Goal: Task Accomplishment & Management: Complete application form

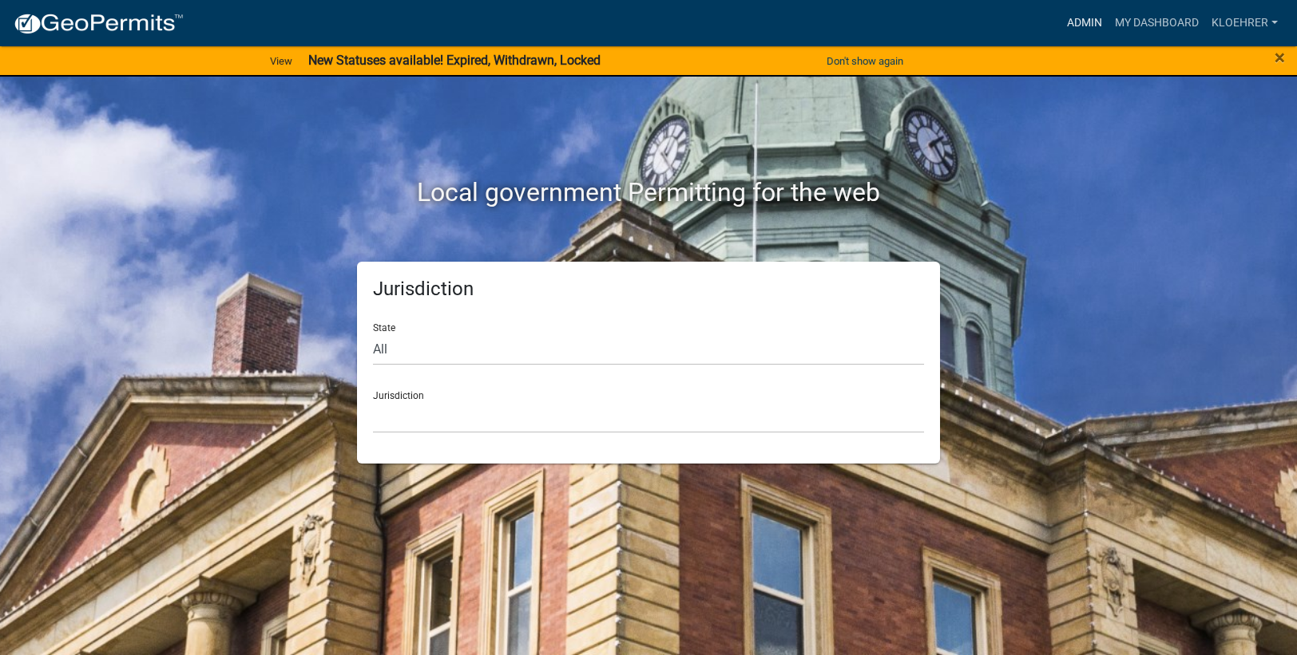
click at [1095, 21] on link "Admin" at bounding box center [1084, 23] width 48 height 30
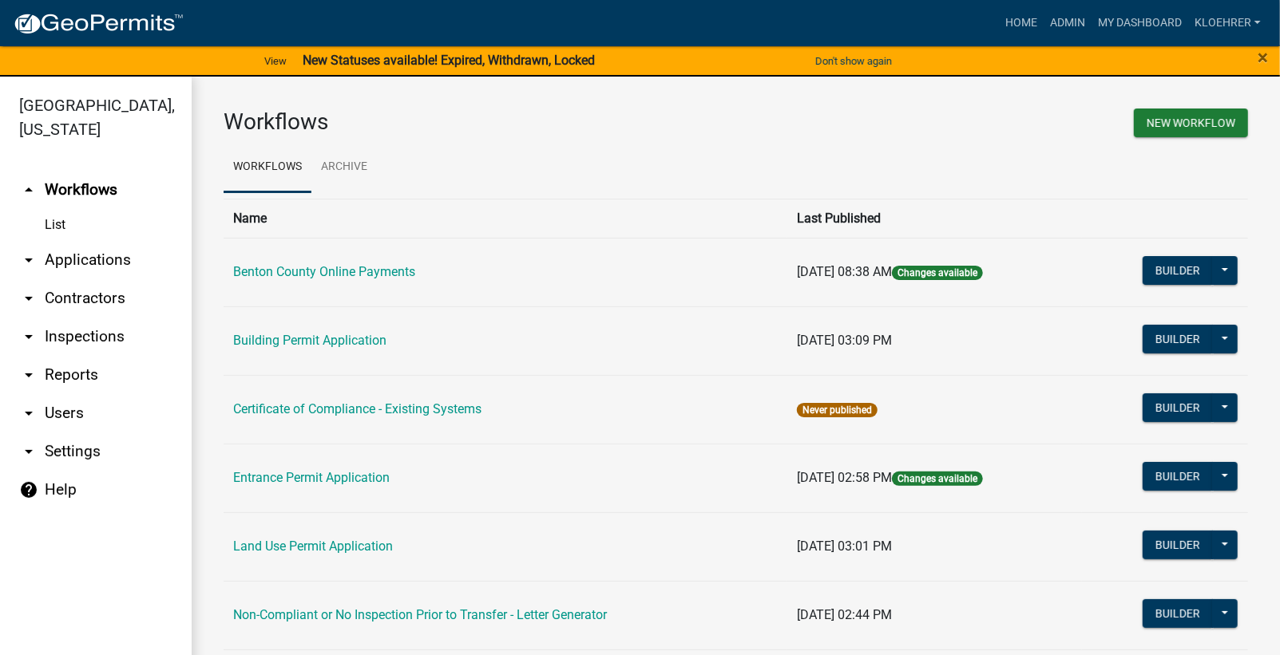
click at [125, 254] on link "arrow_drop_down Applications" at bounding box center [96, 260] width 192 height 38
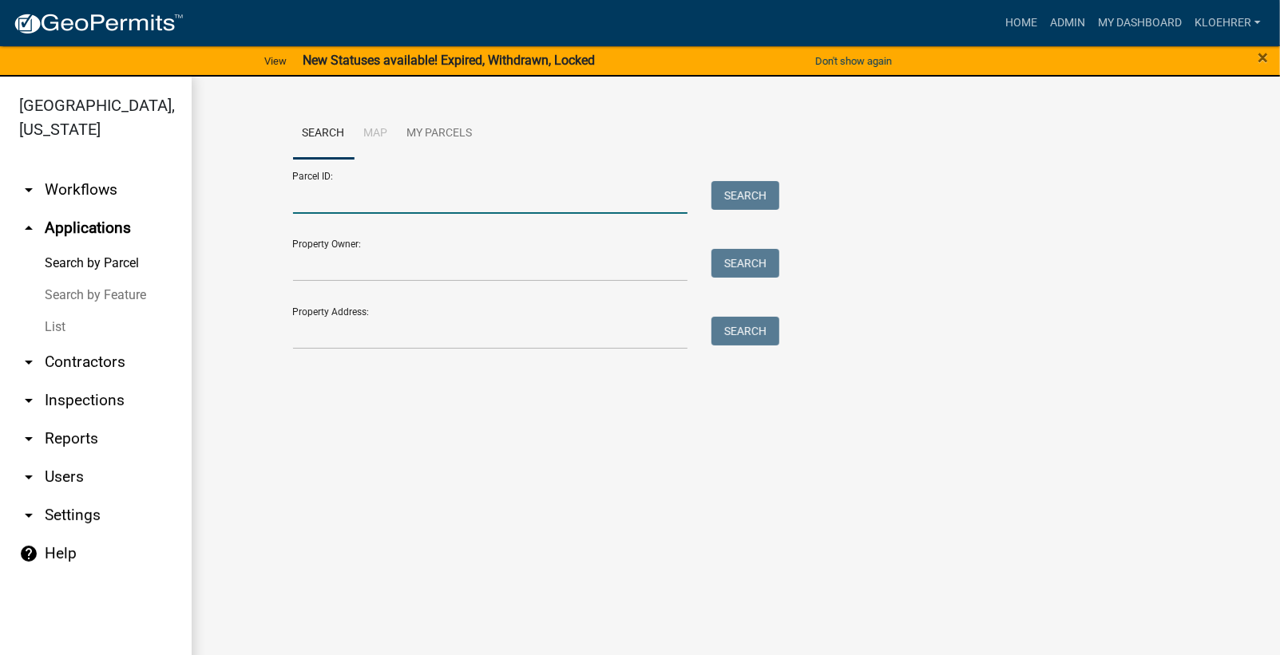
drag, startPoint x: 345, startPoint y: 203, endPoint x: 386, endPoint y: 192, distance: 42.2
click at [345, 203] on input "Parcel ID:" at bounding box center [490, 197] width 395 height 33
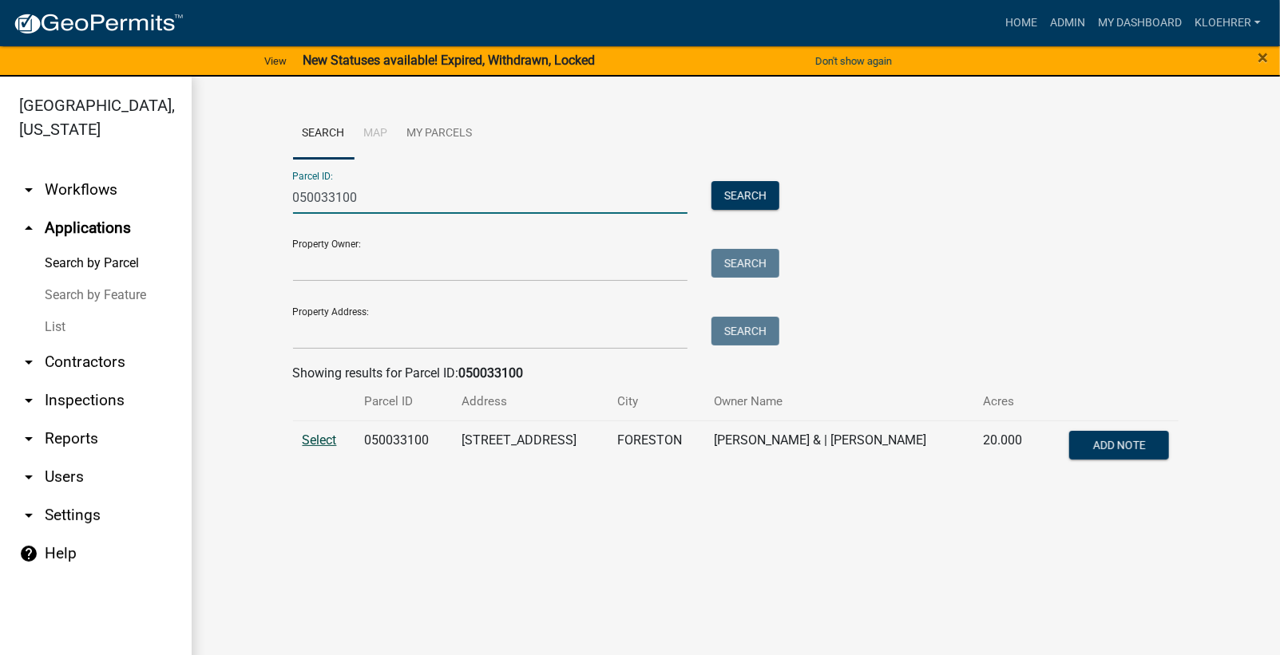
type input "050033100"
click at [331, 438] on span "Select" at bounding box center [320, 440] width 34 height 15
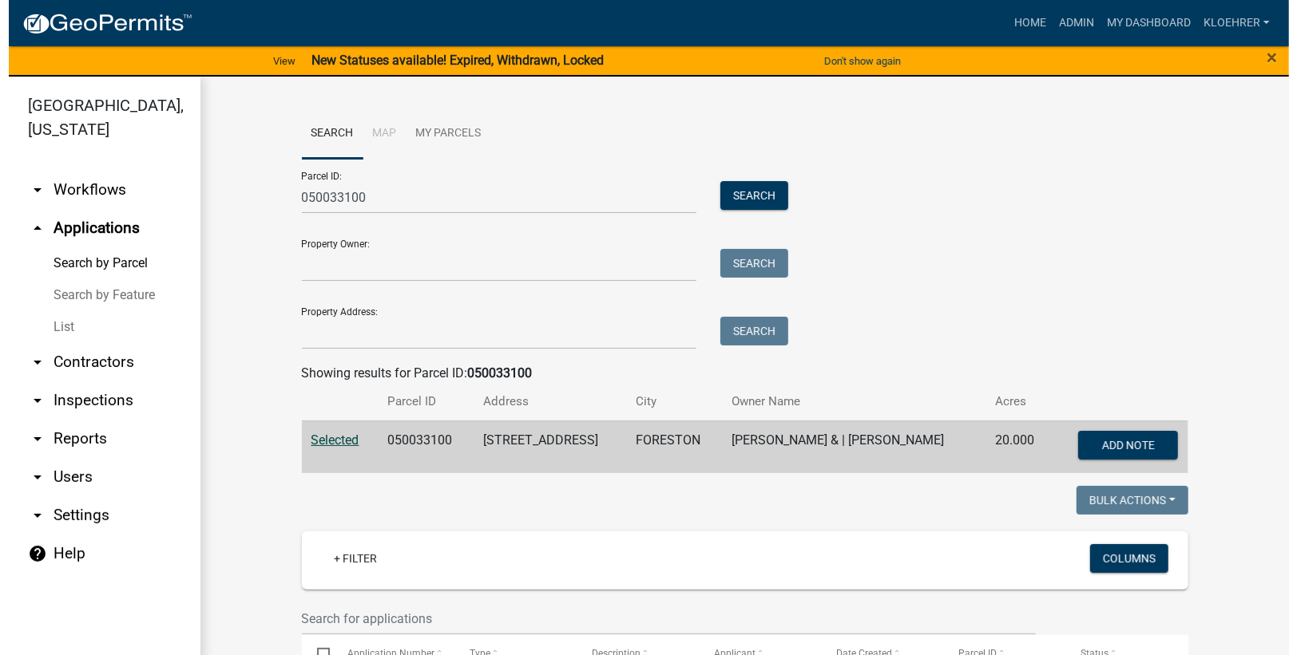
scroll to position [321, 0]
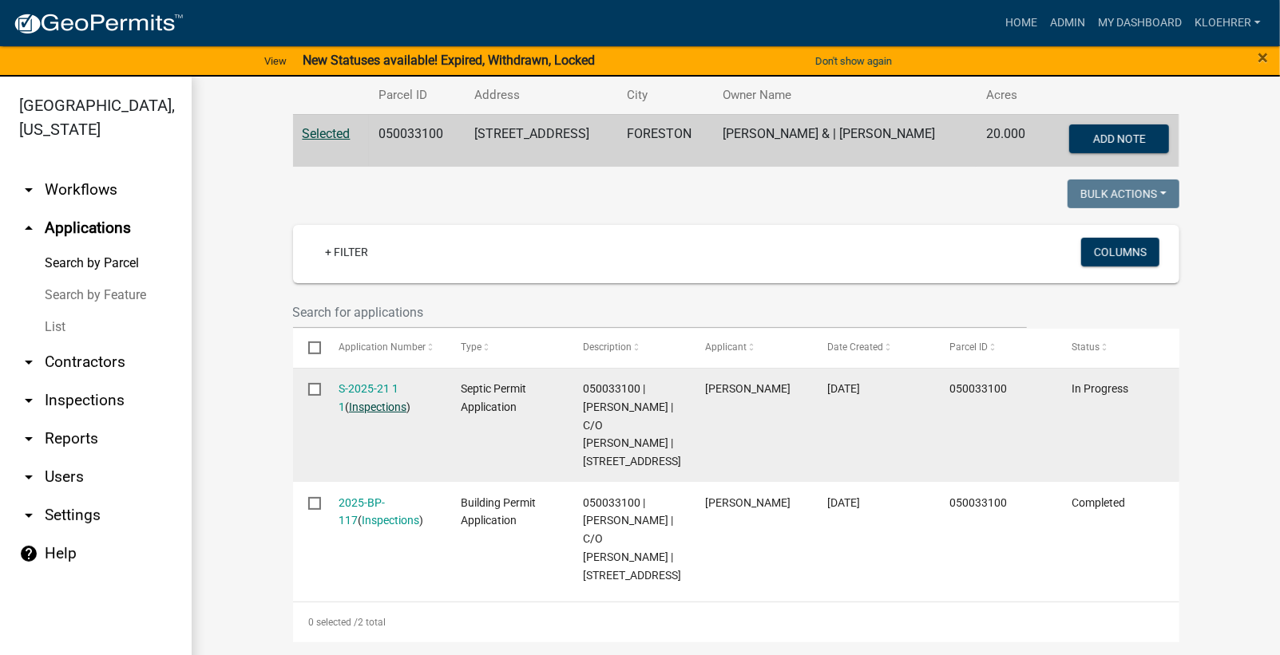
click at [361, 401] on link "Inspections" at bounding box center [377, 407] width 57 height 13
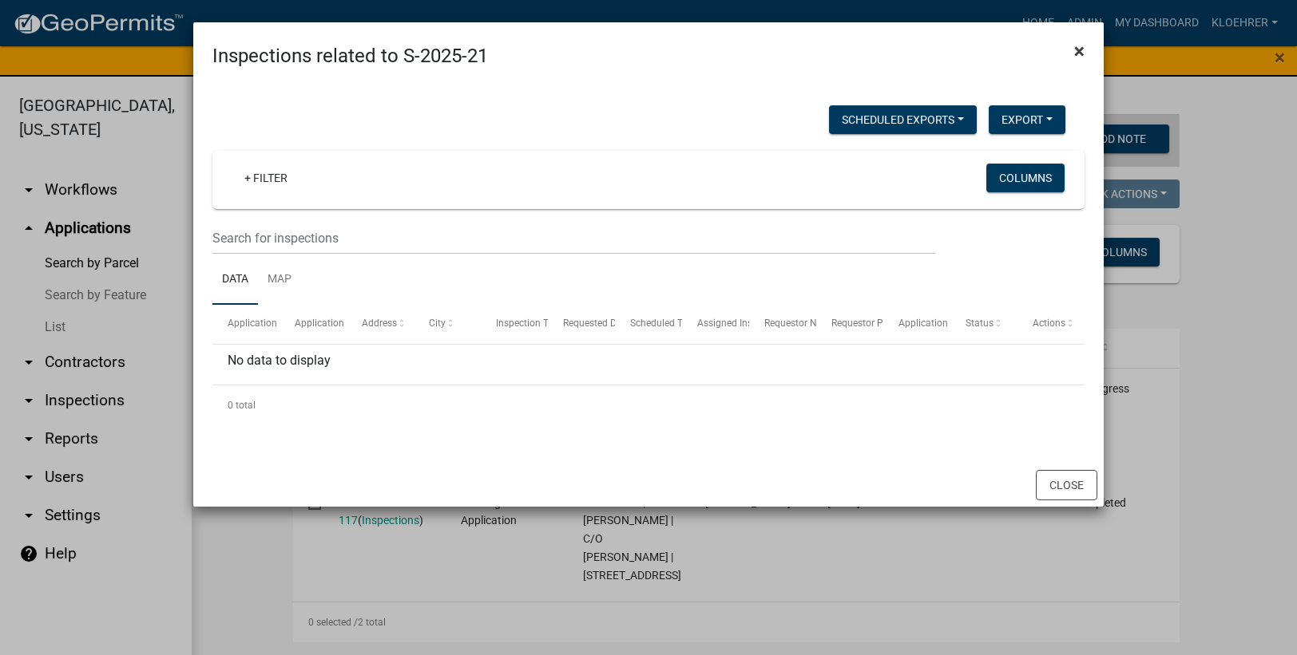
click at [1083, 47] on span "×" at bounding box center [1079, 51] width 10 height 22
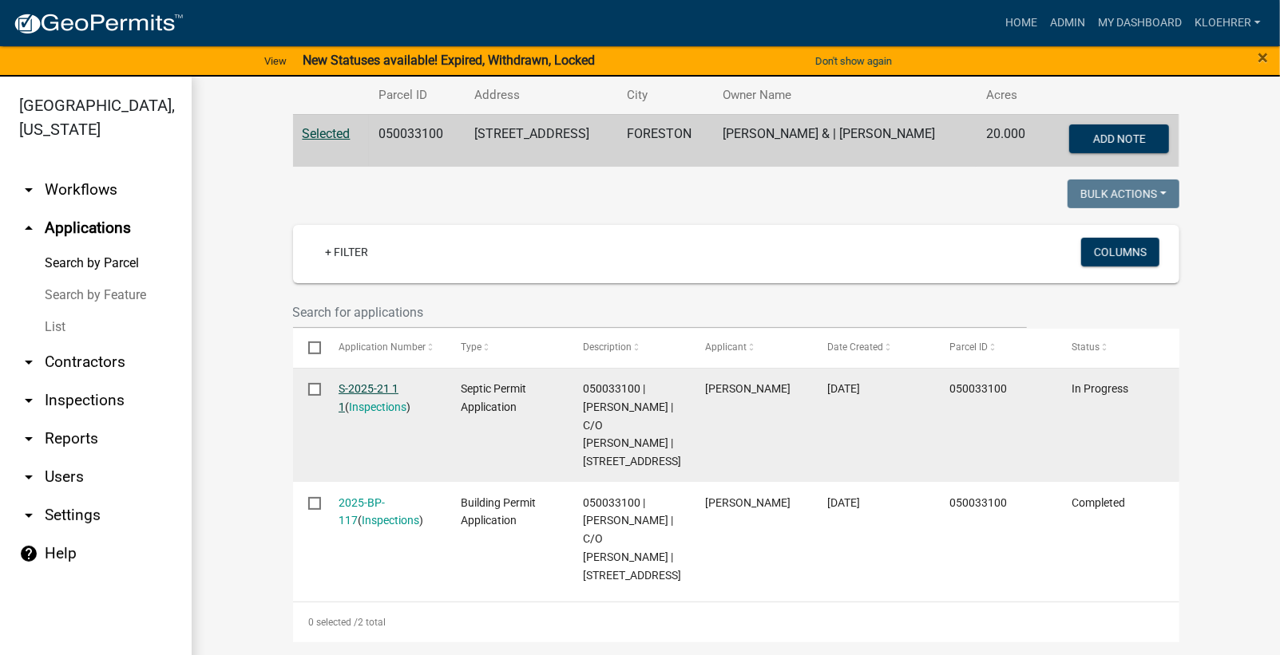
click at [387, 382] on link "S-2025-21 1 1" at bounding box center [369, 397] width 60 height 31
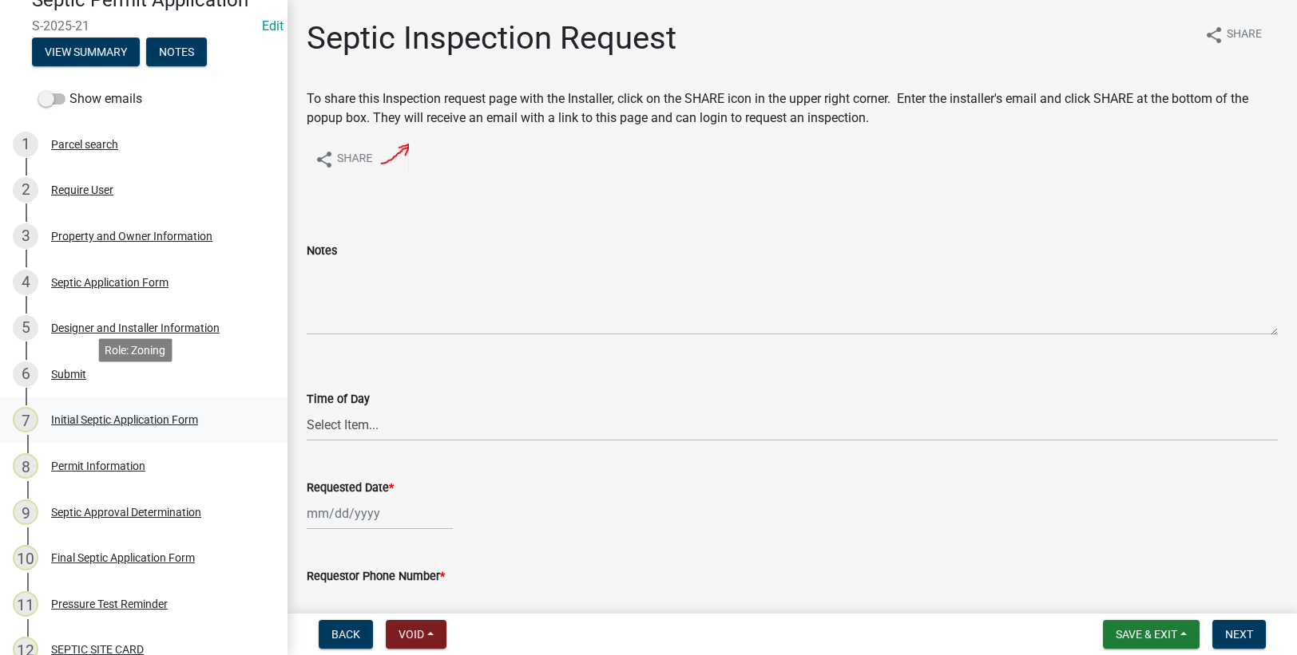
scroll to position [107, 0]
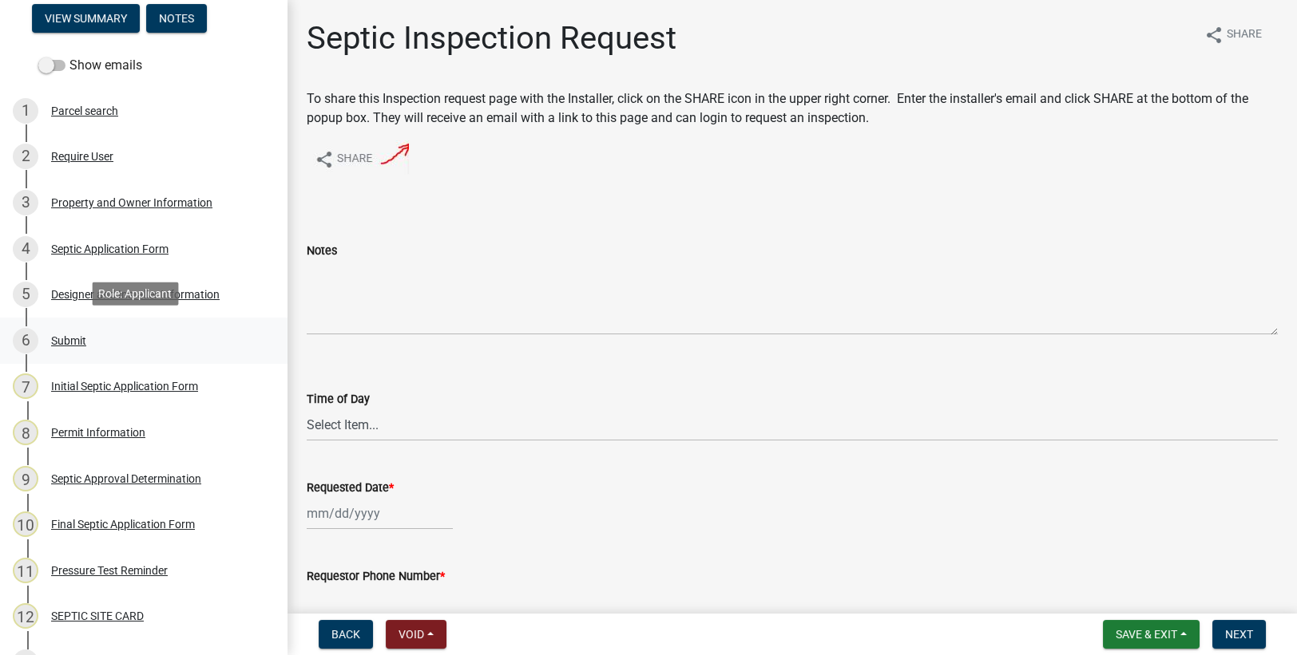
click at [77, 340] on div "Submit" at bounding box center [68, 340] width 35 height 11
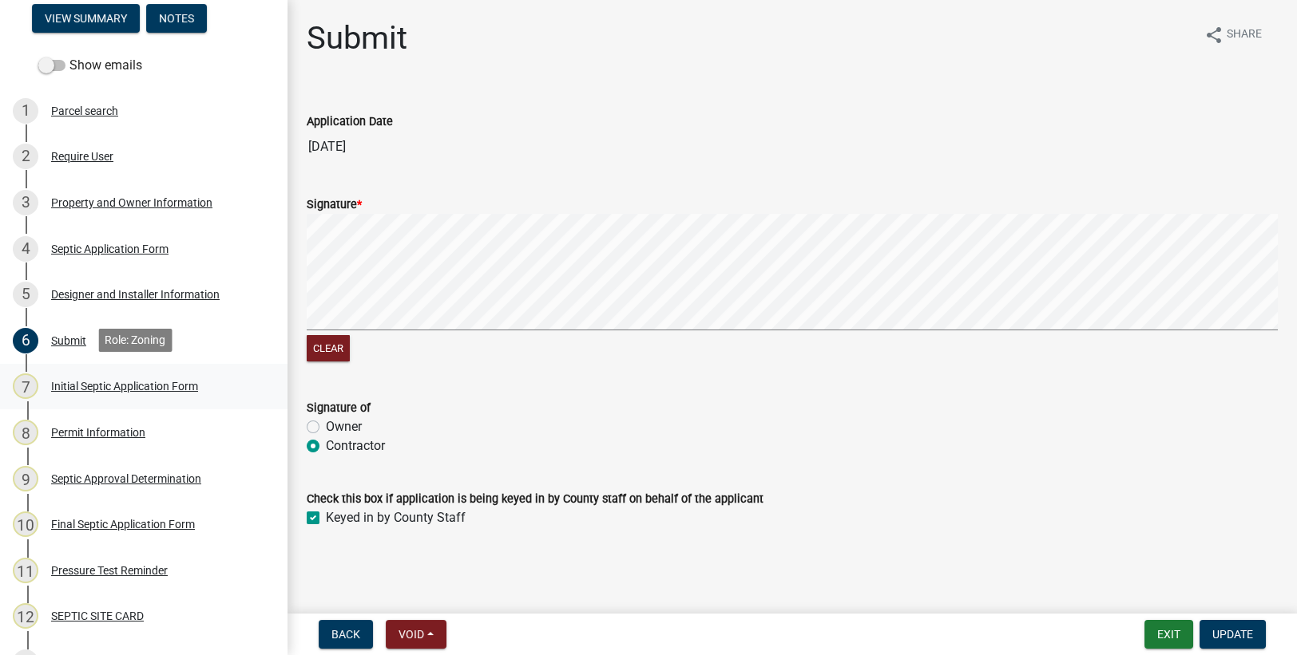
click at [117, 383] on div "Initial Septic Application Form" at bounding box center [124, 386] width 147 height 11
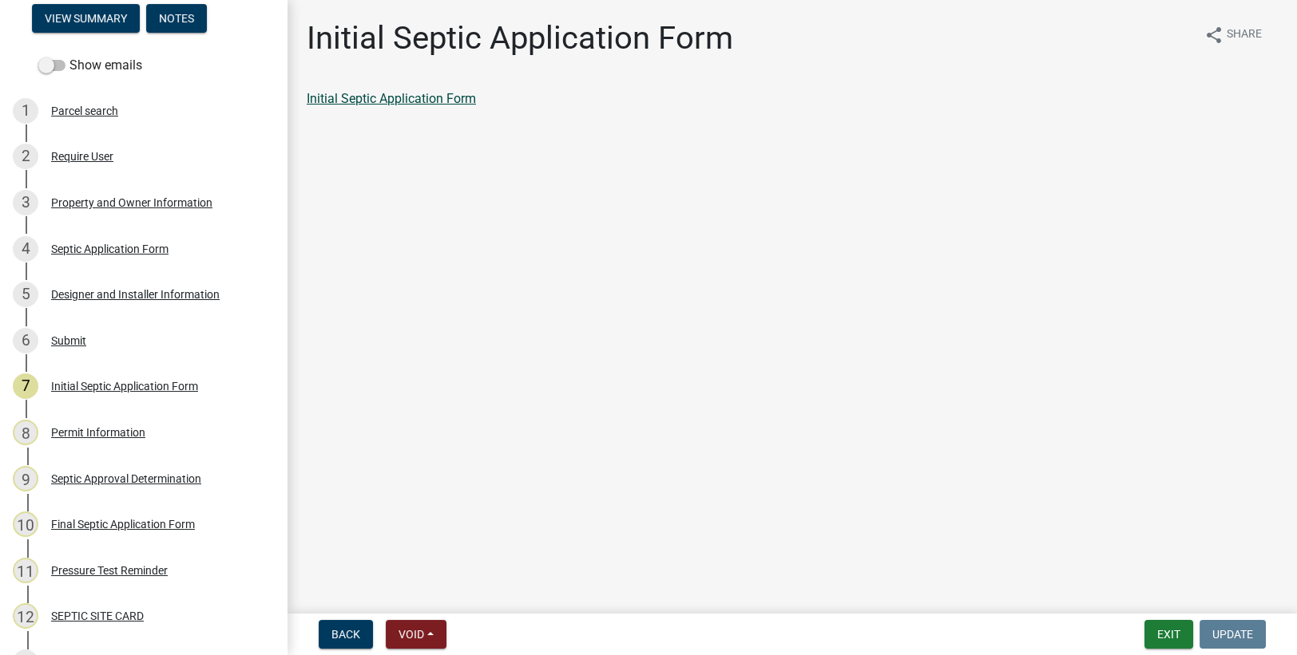
click at [453, 100] on link "Initial Septic Application Form" at bounding box center [391, 98] width 169 height 15
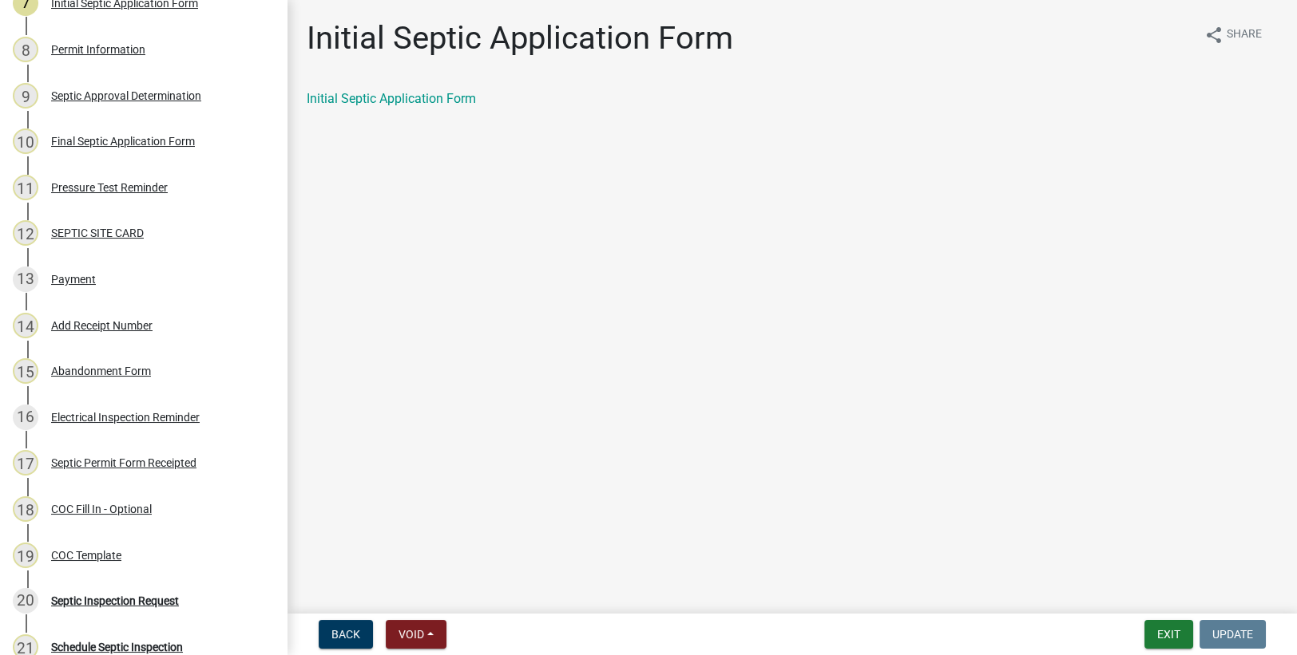
scroll to position [386, 0]
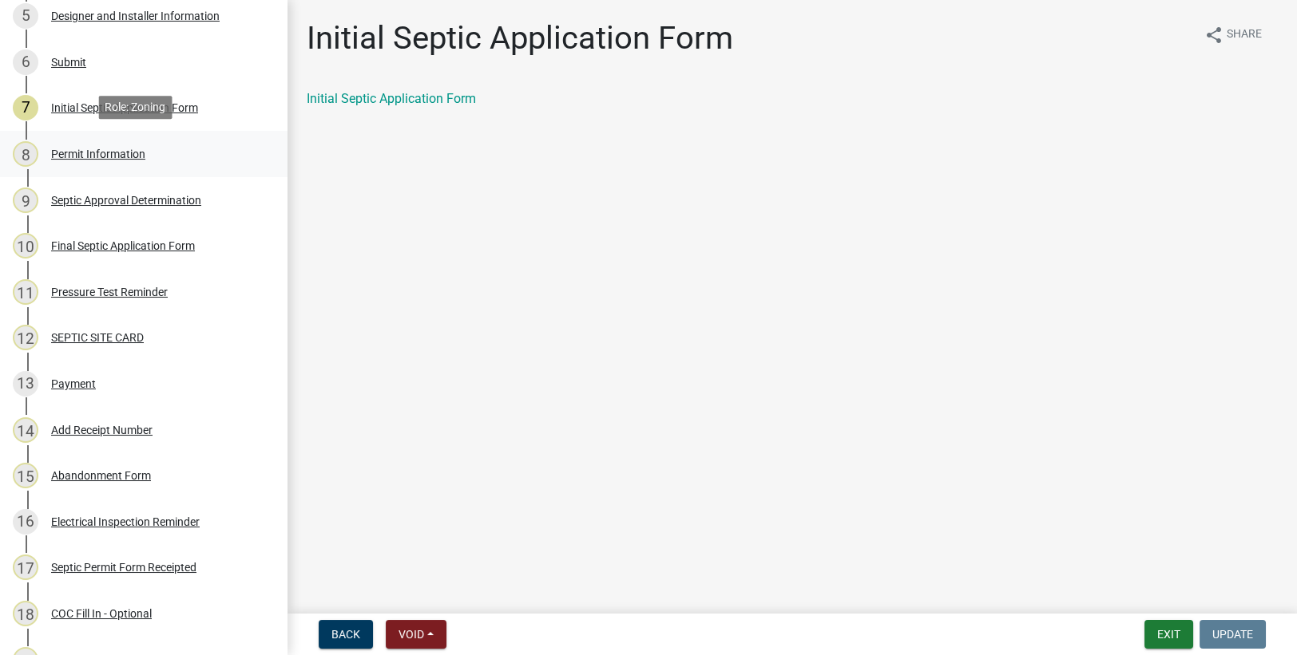
click at [98, 153] on div "Permit Information" at bounding box center [98, 154] width 94 height 11
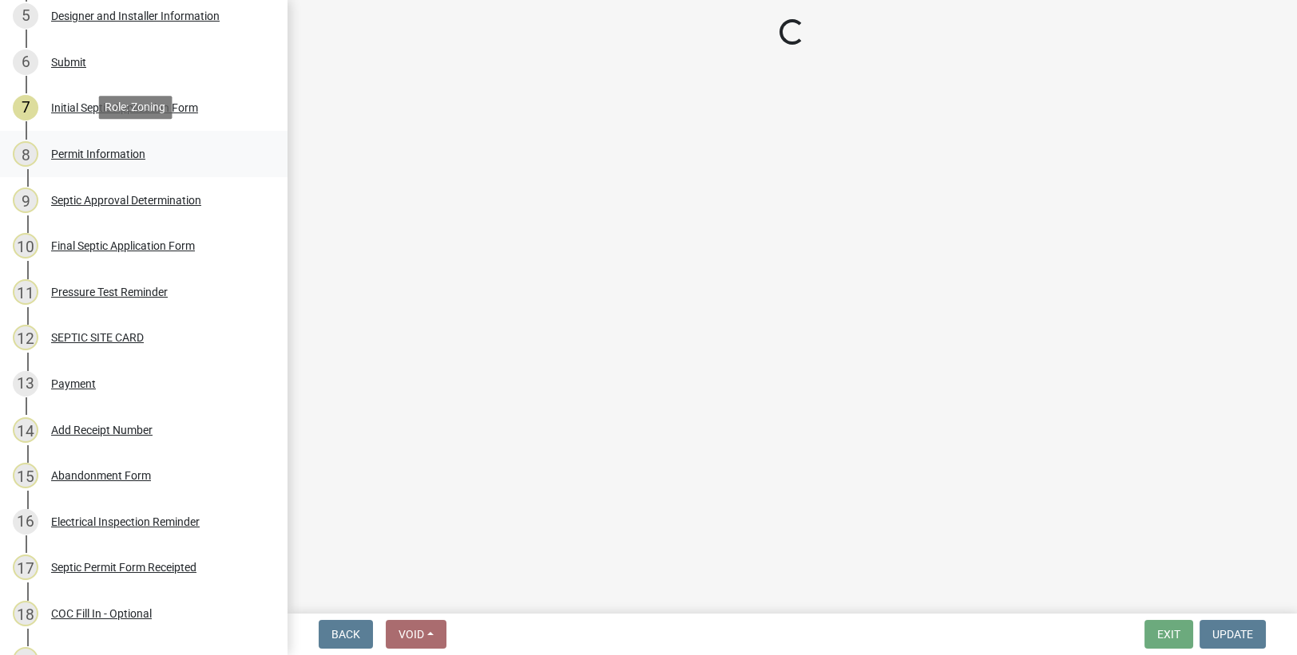
click at [98, 153] on div "Permit Information" at bounding box center [98, 154] width 94 height 11
select select "14837335-7ac3-4a24-a0dd-0c2ea7c7d4a7"
select select "b3653c79-cd03-40dc-830a-fd4e6b226d5b"
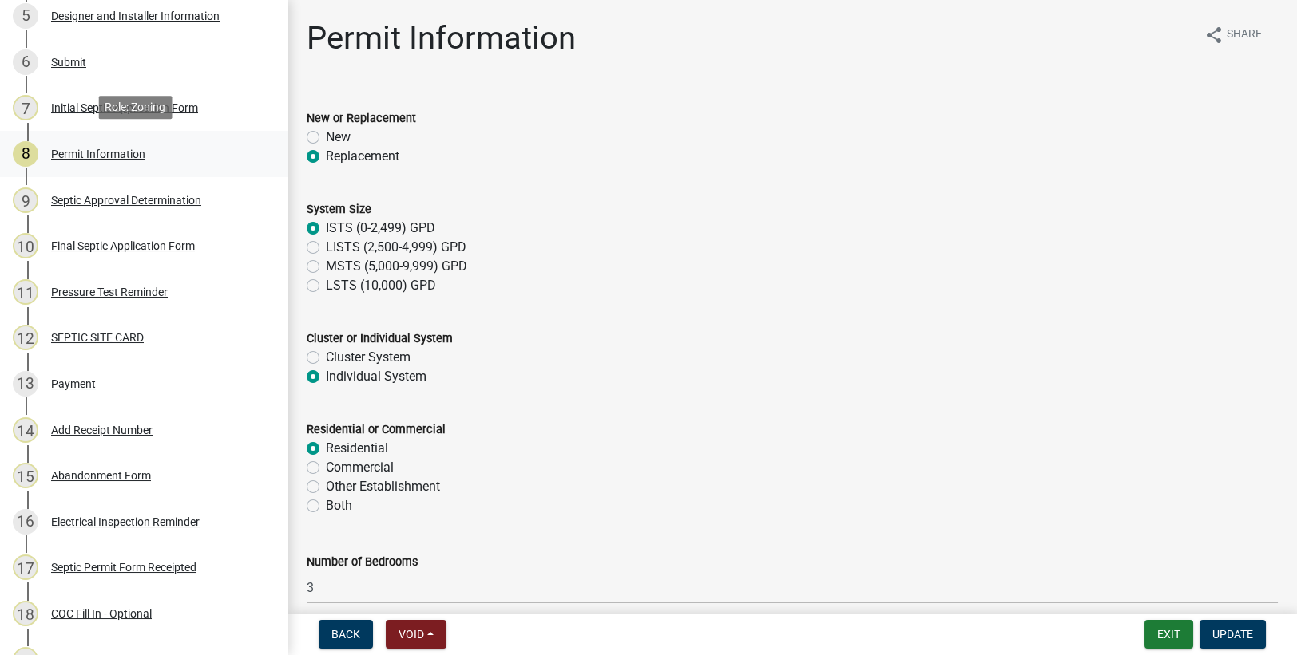
select select "14837335-7ac3-4a24-a0dd-0c2ea7c7d4a7"
select select "b3653c79-cd03-40dc-830a-fd4e6b226d5b"
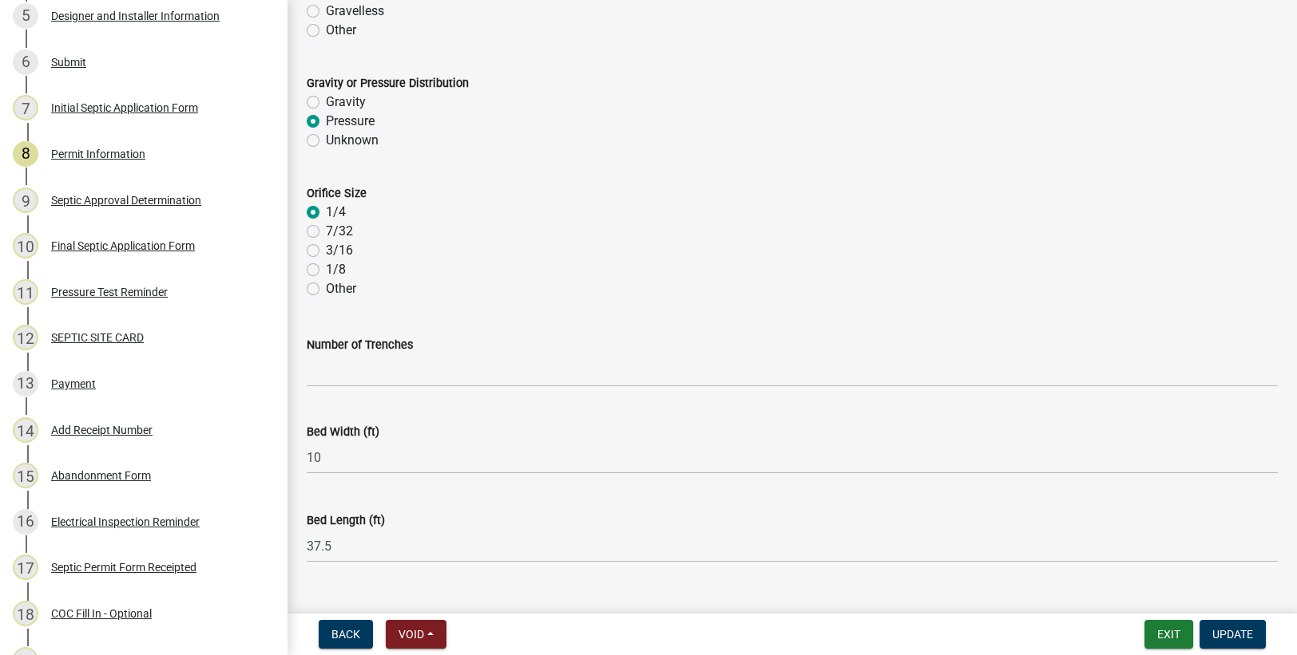
scroll to position [3207, 0]
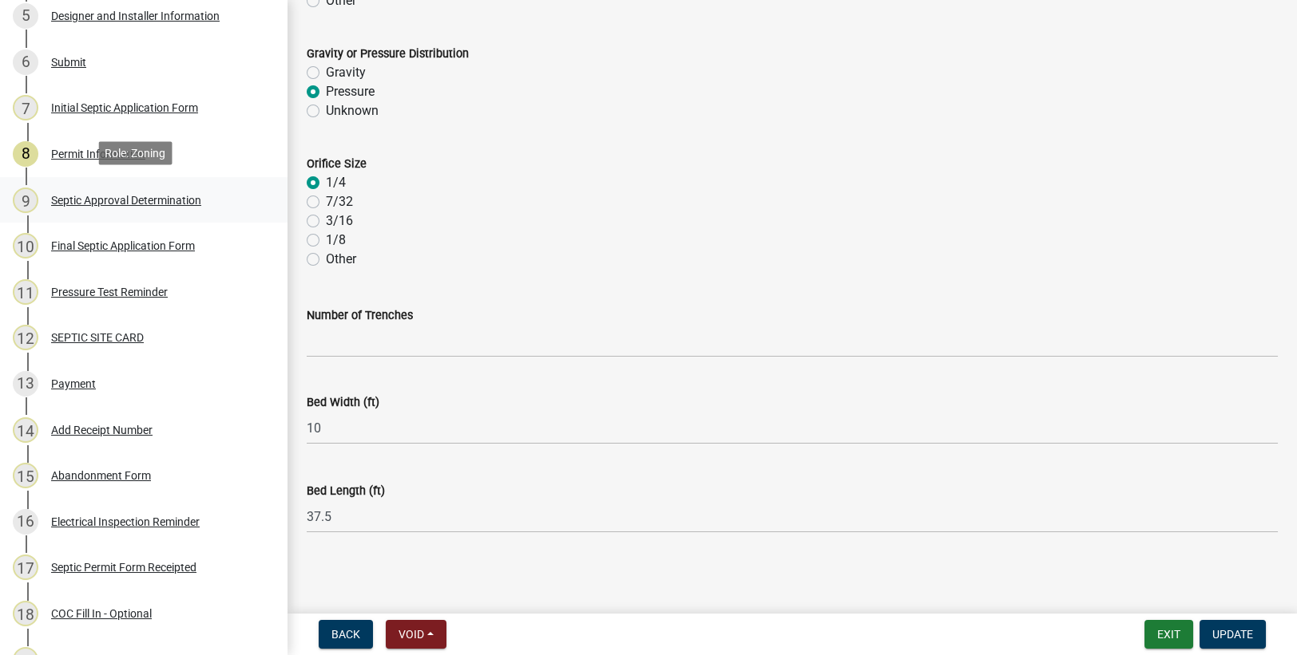
click at [88, 196] on div "Septic Approval Determination" at bounding box center [126, 200] width 150 height 11
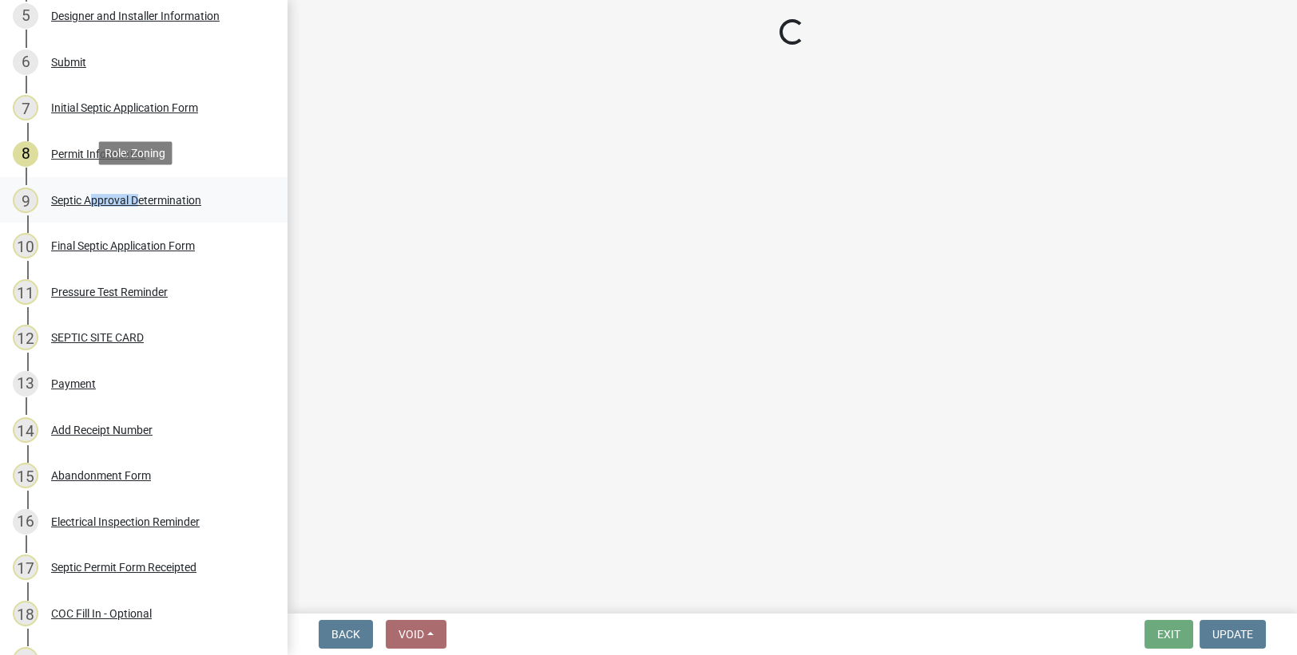
click at [88, 196] on div "Septic Approval Determination" at bounding box center [126, 200] width 150 height 11
select select "d675f826-2bf1-4ce2-9ebe-43c1842a6c70"
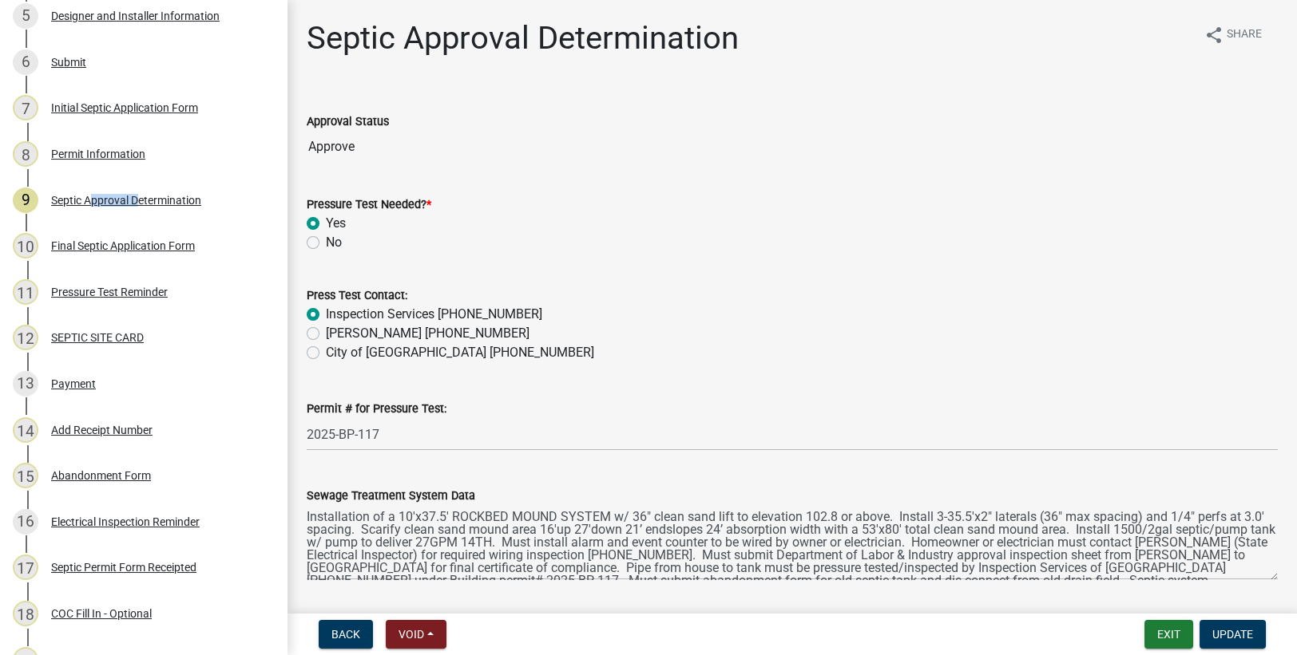
select select "d675f826-2bf1-4ce2-9ebe-43c1842a6c70"
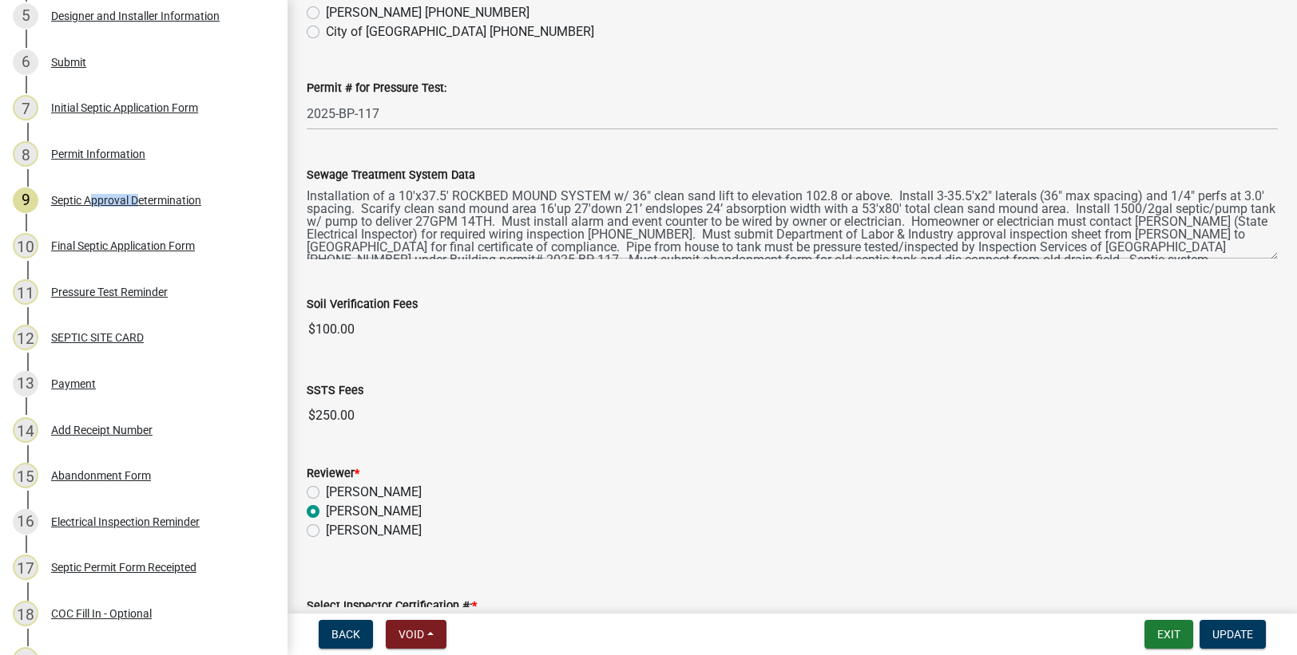
scroll to position [729, 0]
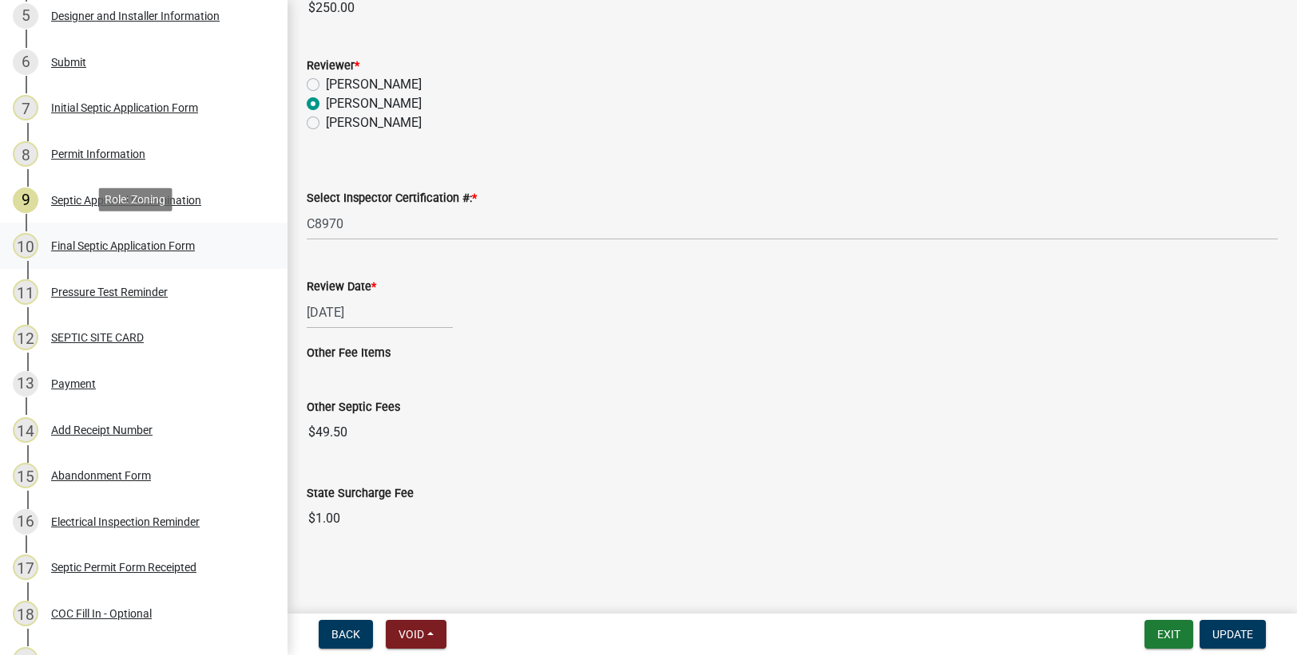
click at [147, 240] on div "Final Septic Application Form" at bounding box center [123, 245] width 144 height 11
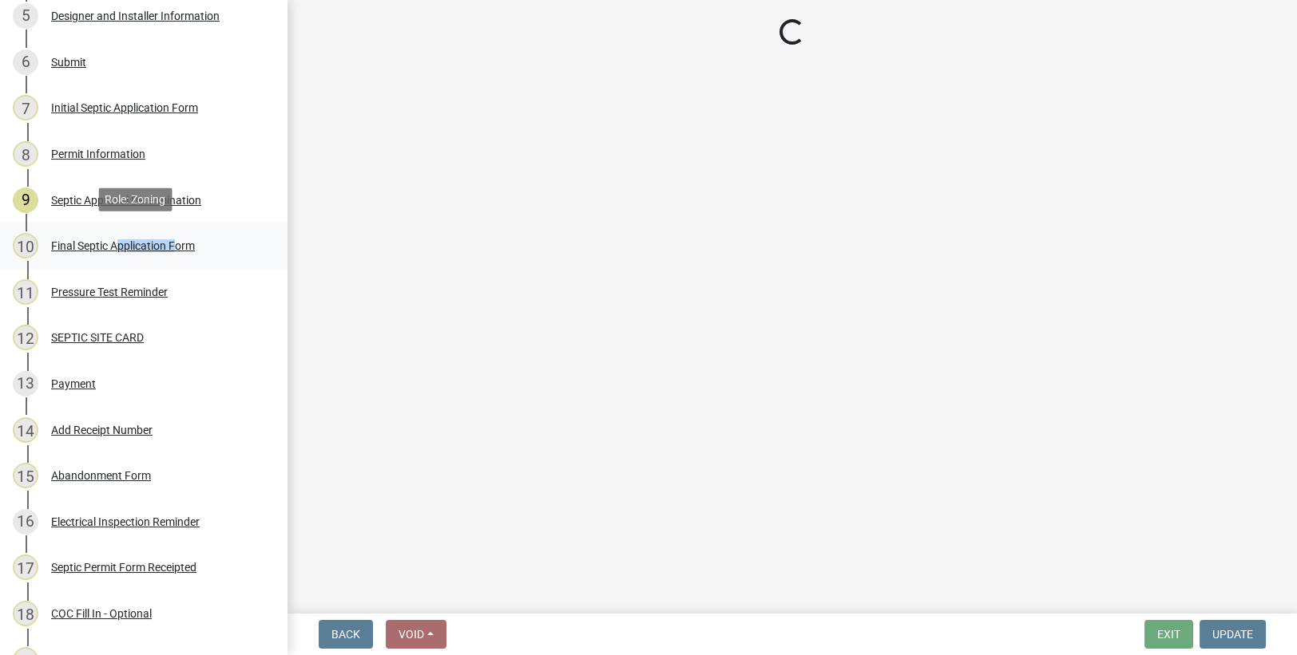
click at [147, 240] on div "Final Septic Application Form" at bounding box center [123, 245] width 144 height 11
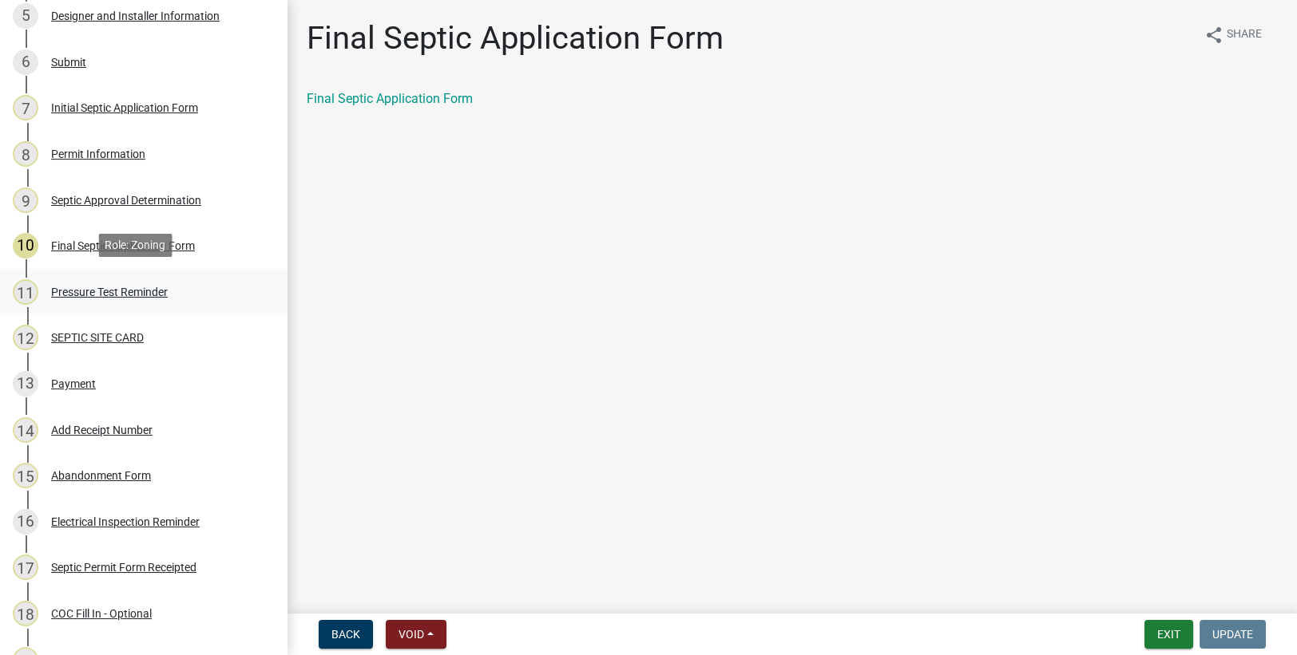
click at [115, 287] on div "Pressure Test Reminder" at bounding box center [109, 292] width 117 height 11
drag, startPoint x: 115, startPoint y: 287, endPoint x: 81, endPoint y: 379, distance: 98.5
click at [81, 379] on div "Payment" at bounding box center [73, 383] width 45 height 11
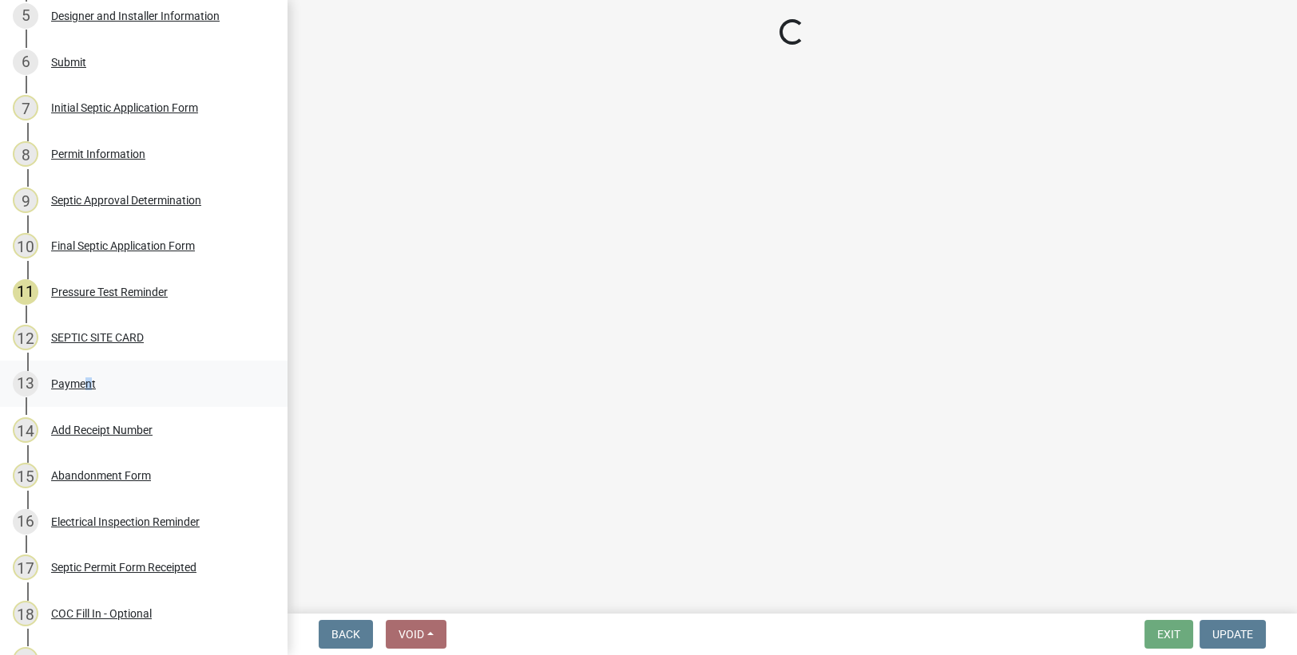
click at [81, 379] on div "Payment" at bounding box center [73, 383] width 45 height 11
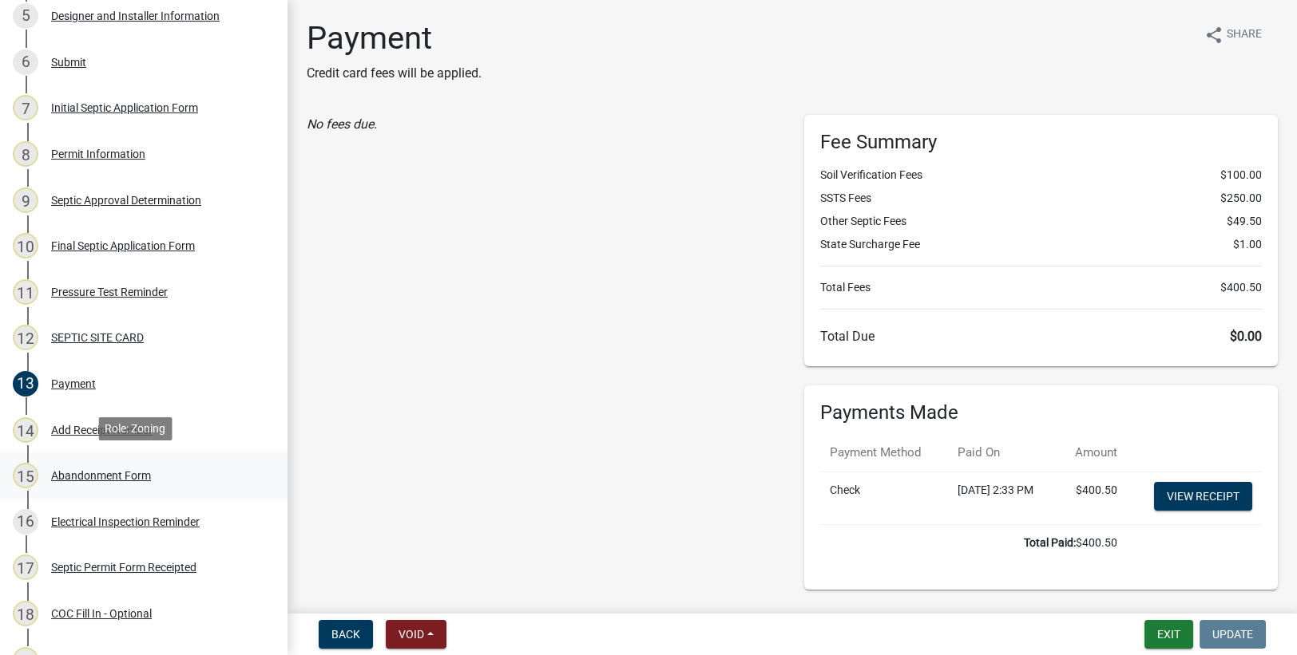
click at [101, 474] on div "Abandonment Form" at bounding box center [101, 475] width 100 height 11
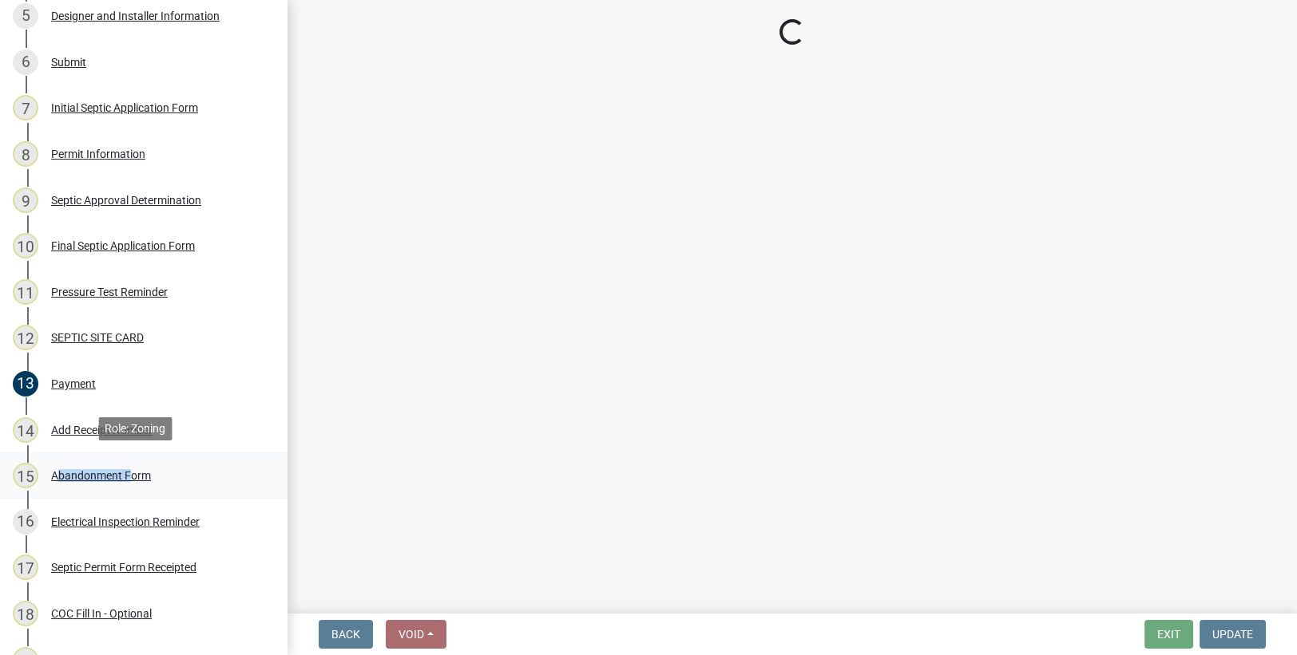
click at [101, 474] on div "Abandonment Form" at bounding box center [101, 475] width 100 height 11
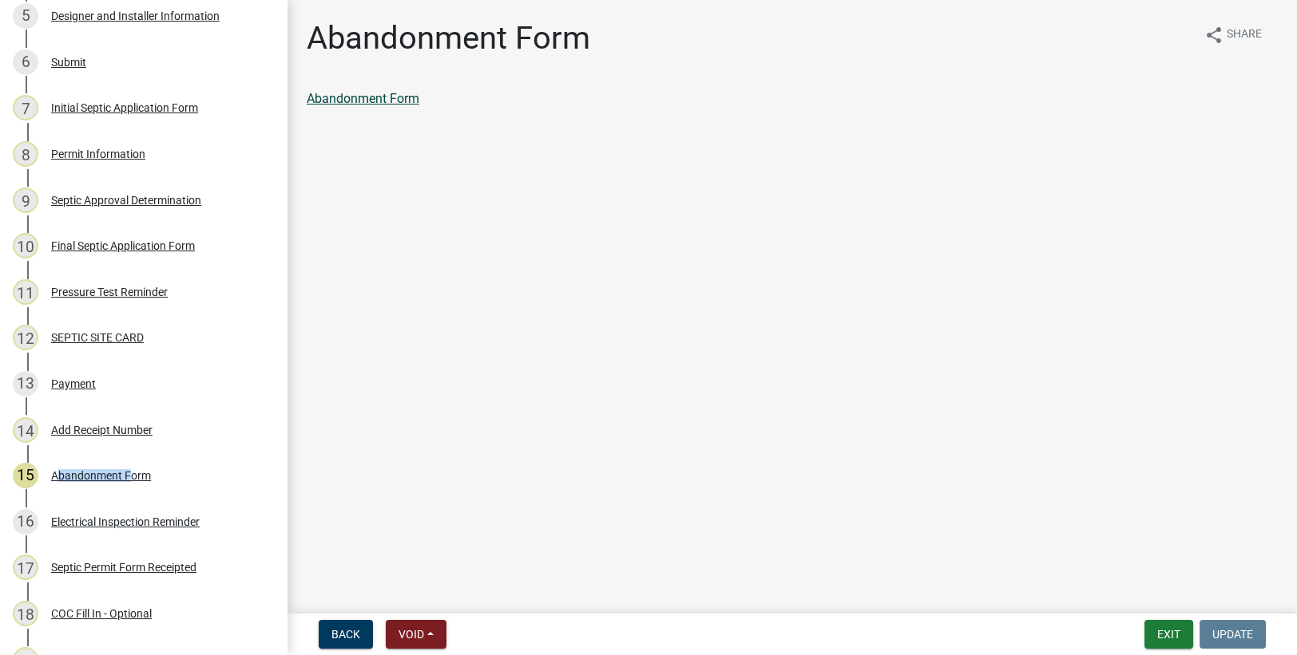
click at [358, 105] on link "Abandonment Form" at bounding box center [363, 98] width 113 height 15
click at [162, 565] on div "Septic Permit Form Receipted" at bounding box center [123, 567] width 145 height 11
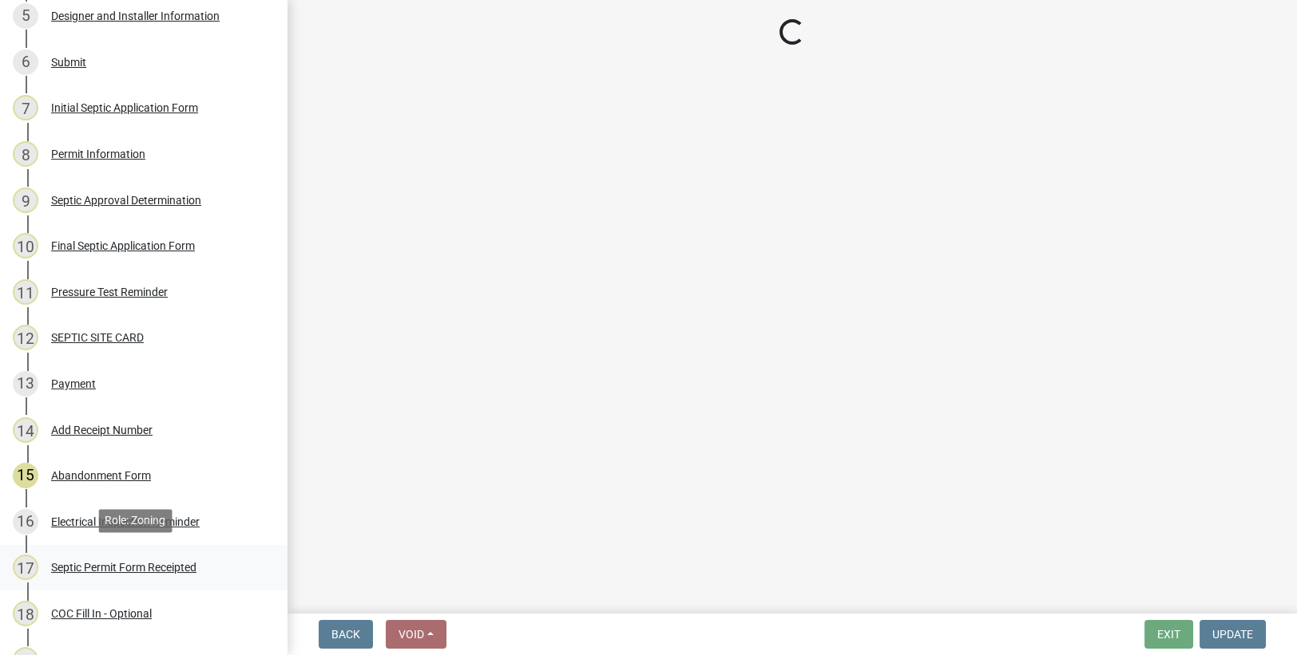
click at [162, 565] on div "Septic Permit Form Receipted" at bounding box center [123, 567] width 145 height 11
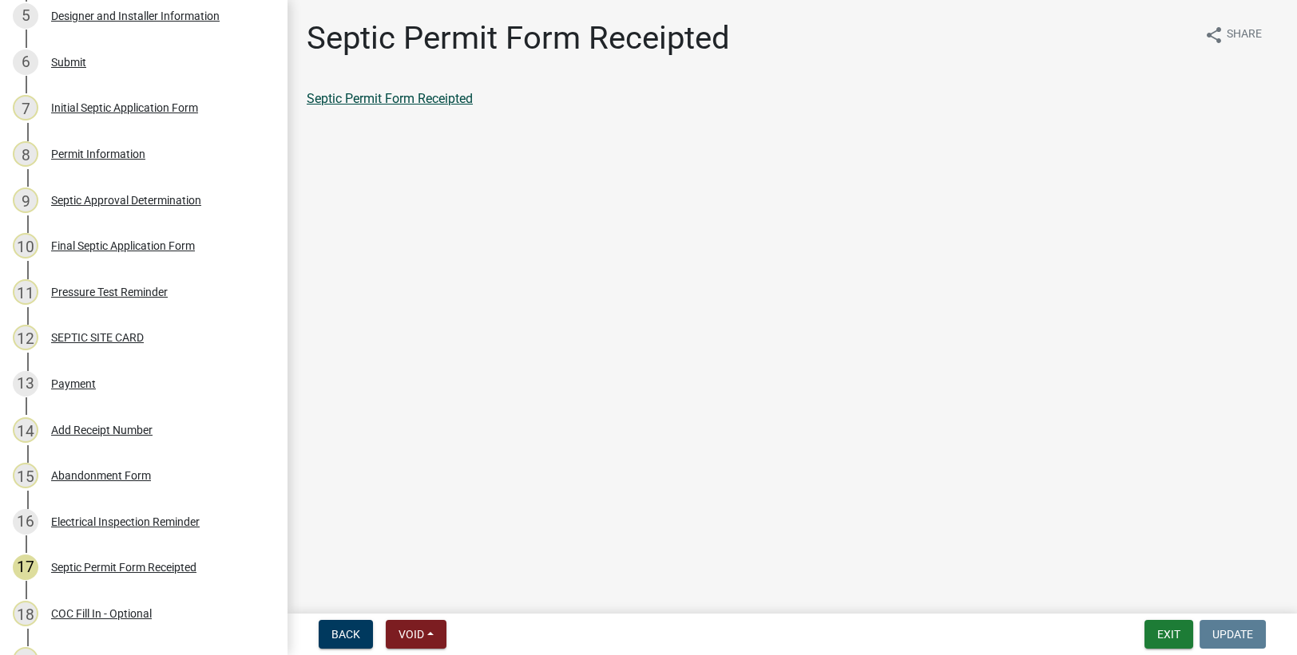
click at [439, 98] on link "Septic Permit Form Receipted" at bounding box center [390, 98] width 166 height 15
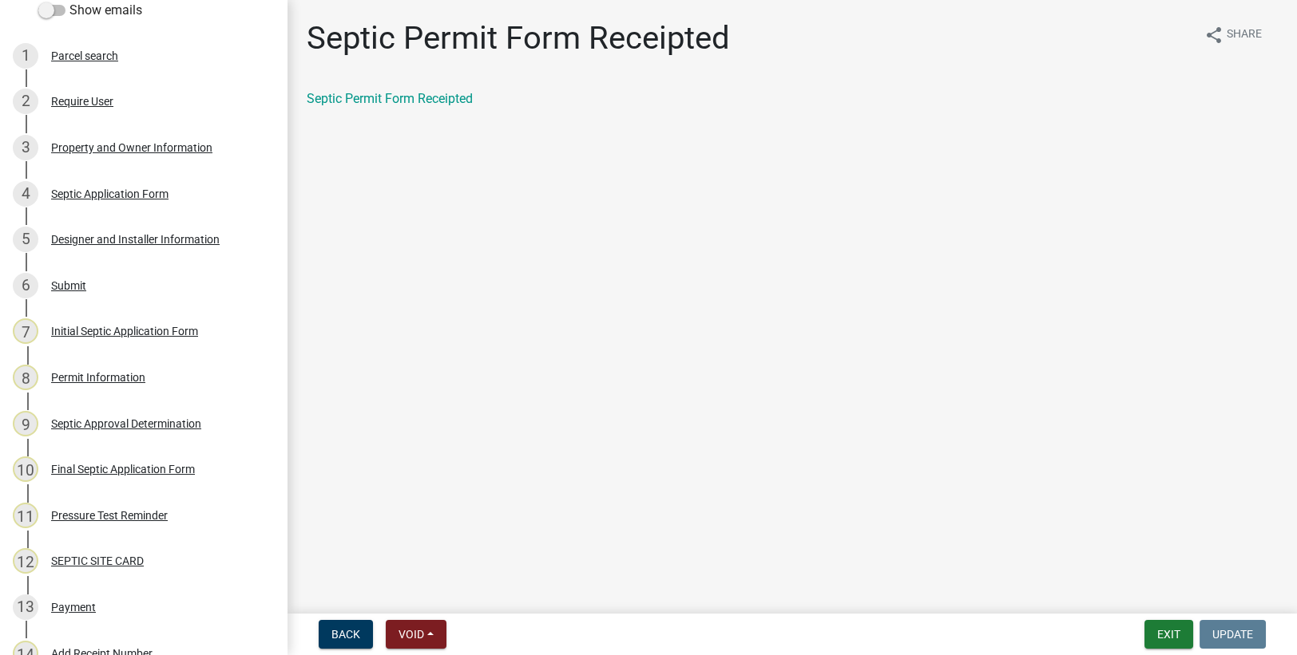
scroll to position [126, 0]
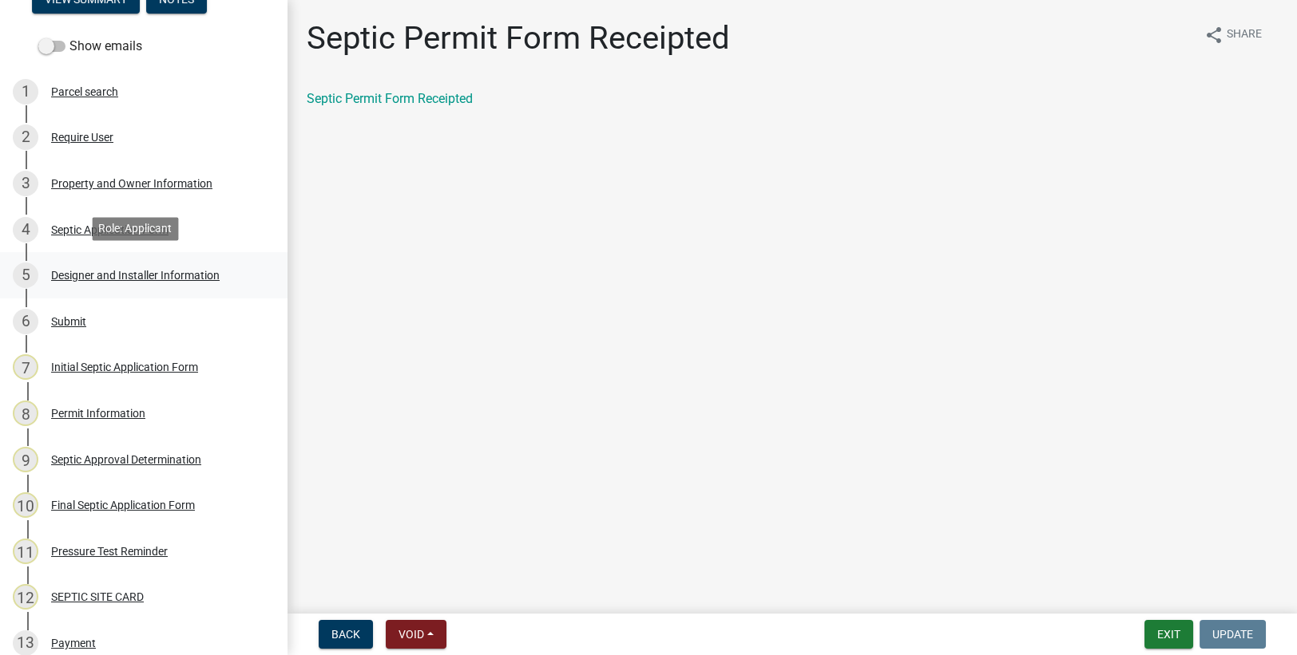
click at [137, 272] on div "Designer and Installer Information" at bounding box center [135, 275] width 168 height 11
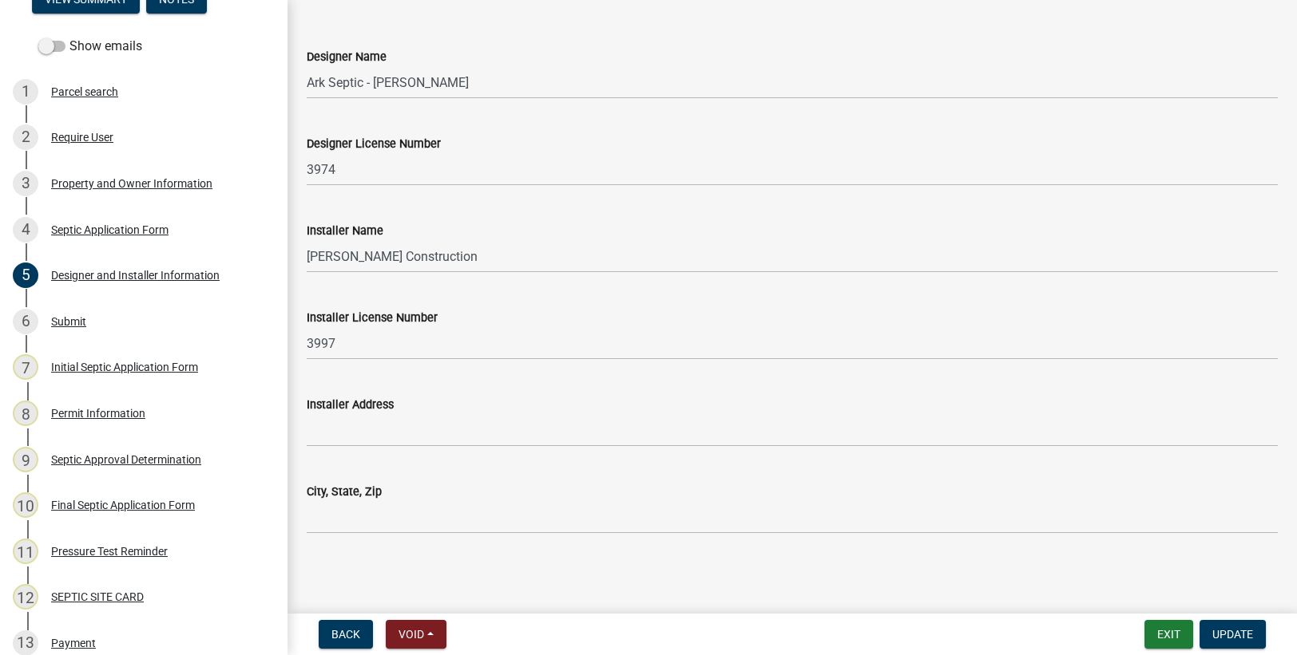
scroll to position [0, 0]
